Goal: Transaction & Acquisition: Purchase product/service

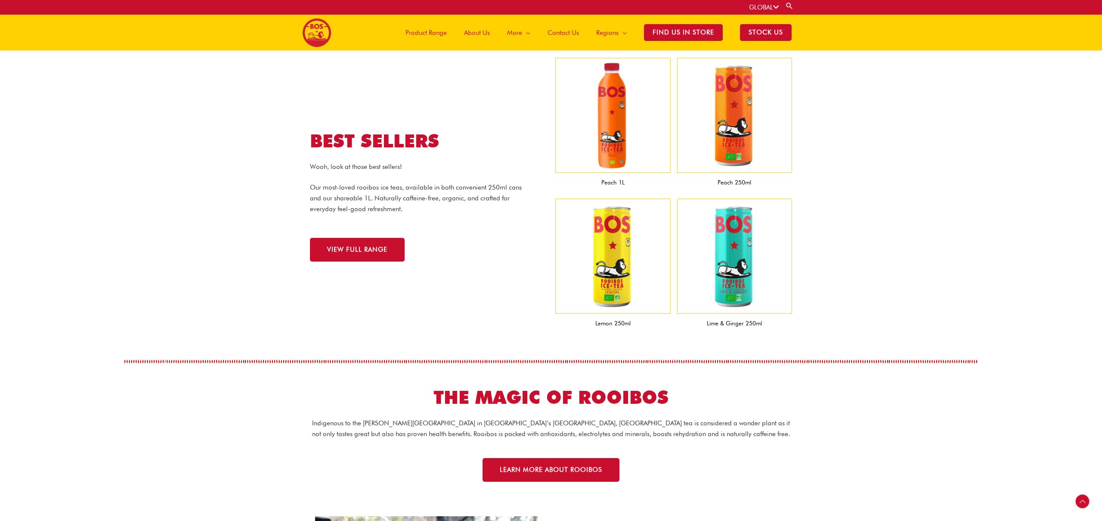
scroll to position [741, 0]
click at [615, 168] on img at bounding box center [613, 115] width 115 height 115
click at [355, 258] on link "VIEW FULL RANGE" at bounding box center [357, 250] width 95 height 24
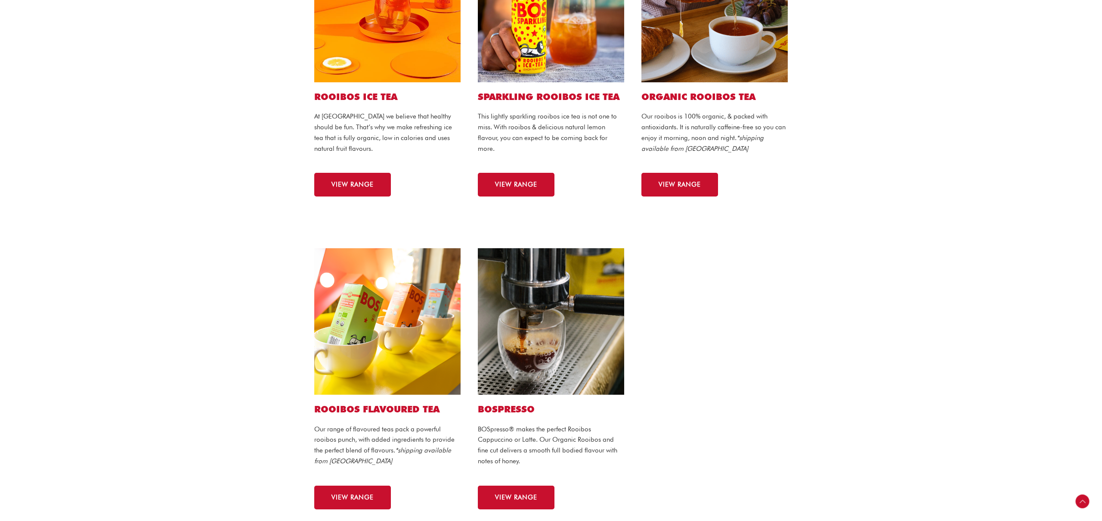
scroll to position [288, 0]
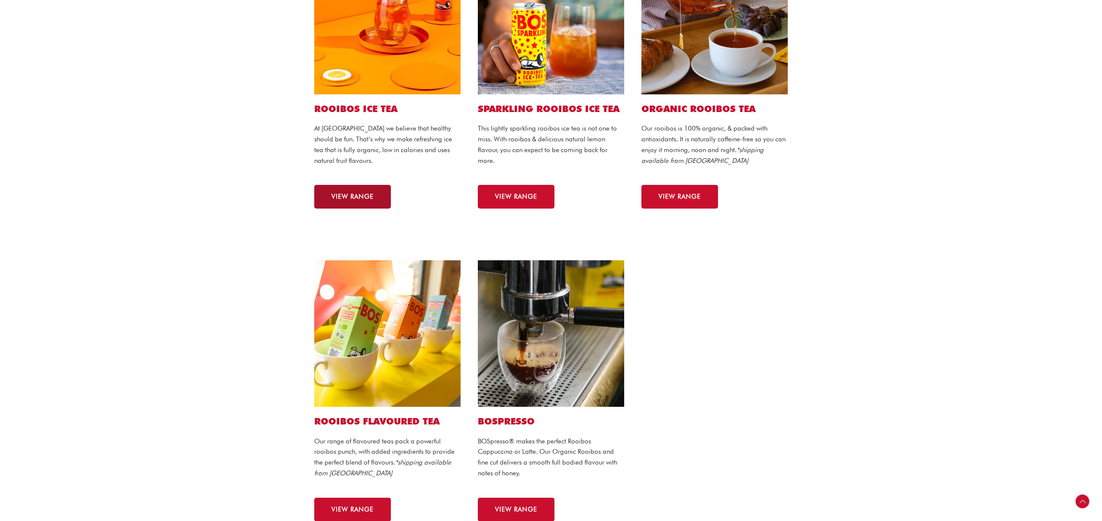
click at [359, 193] on span "VIEW RANGE" at bounding box center [353, 196] width 42 height 6
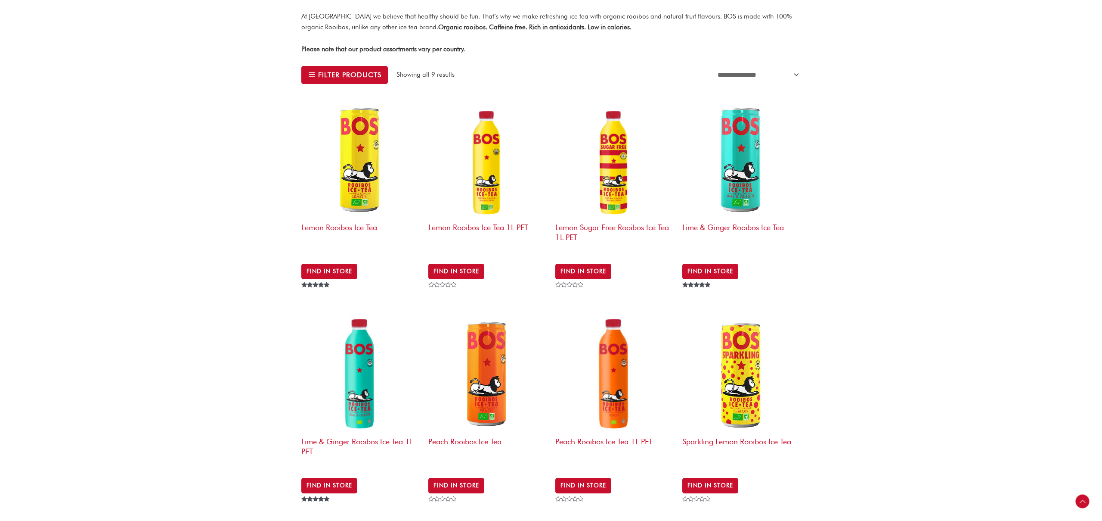
scroll to position [249, 0]
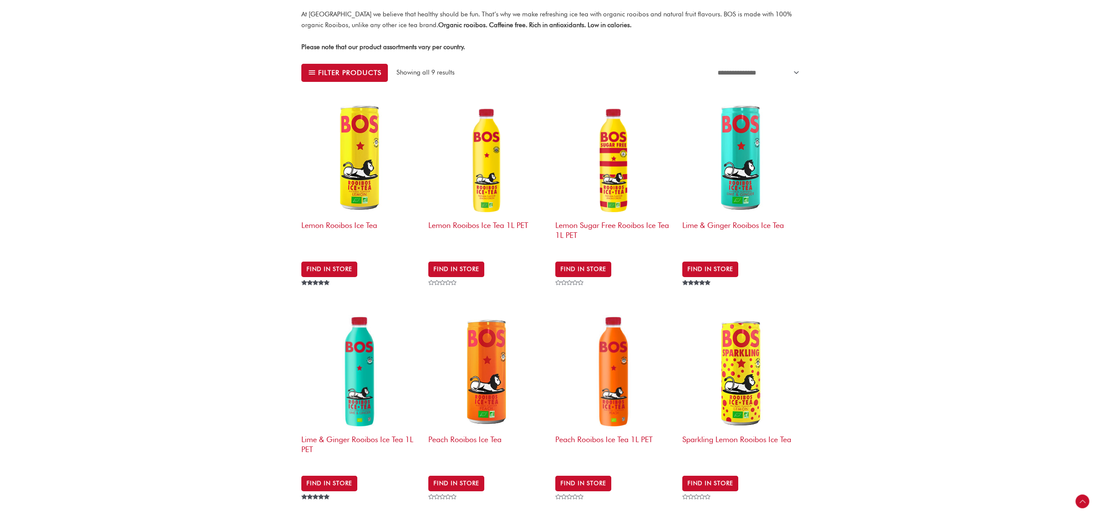
click at [358, 174] on img at bounding box center [360, 157] width 118 height 118
